Goal: Use online tool/utility: Utilize a website feature to perform a specific function

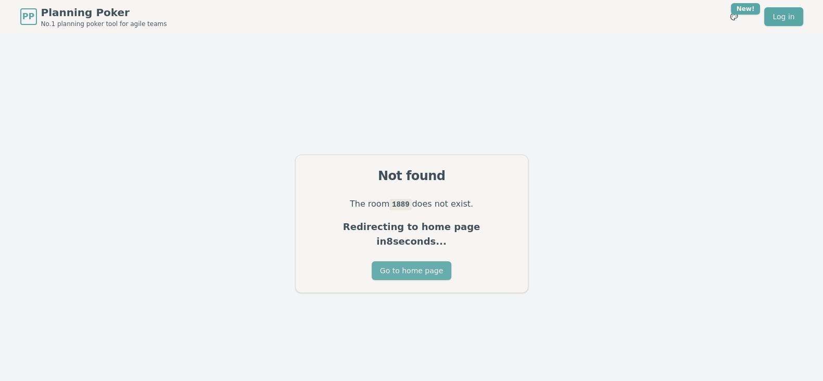
click at [411, 261] on button "Go to home page" at bounding box center [412, 270] width 80 height 19
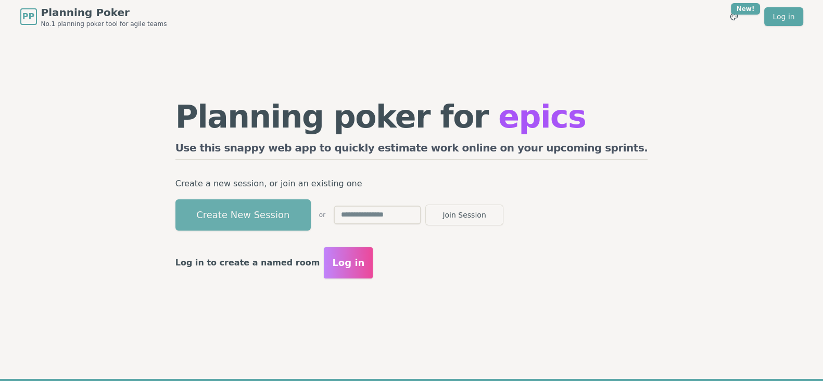
click at [311, 216] on button "Create New Session" at bounding box center [243, 214] width 135 height 31
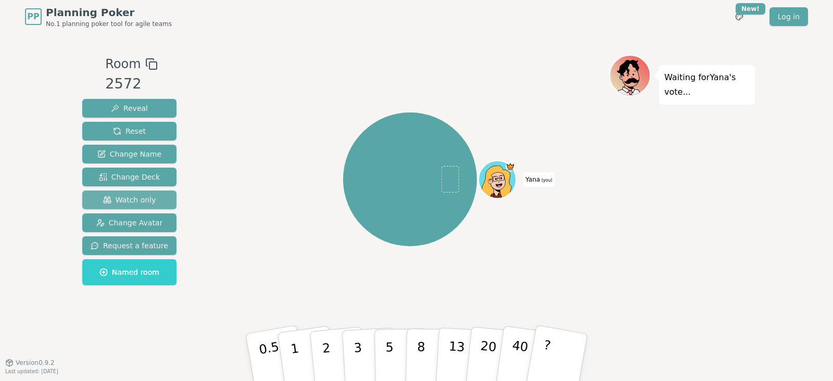
click at [139, 201] on span "Watch only" at bounding box center [129, 200] width 53 height 10
